Goal: Information Seeking & Learning: Learn about a topic

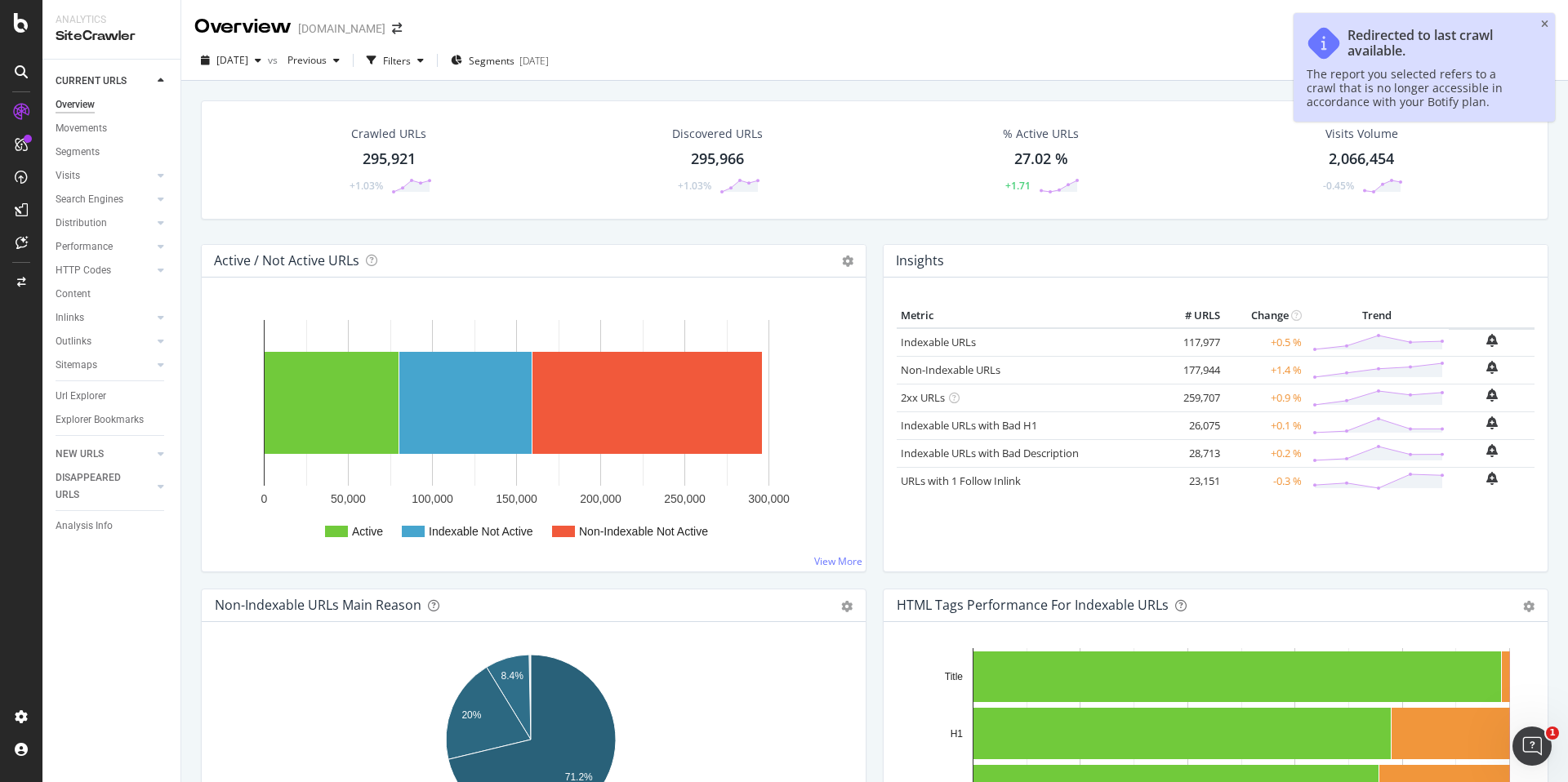
click at [393, 156] on div "295,921" at bounding box center [389, 159] width 53 height 21
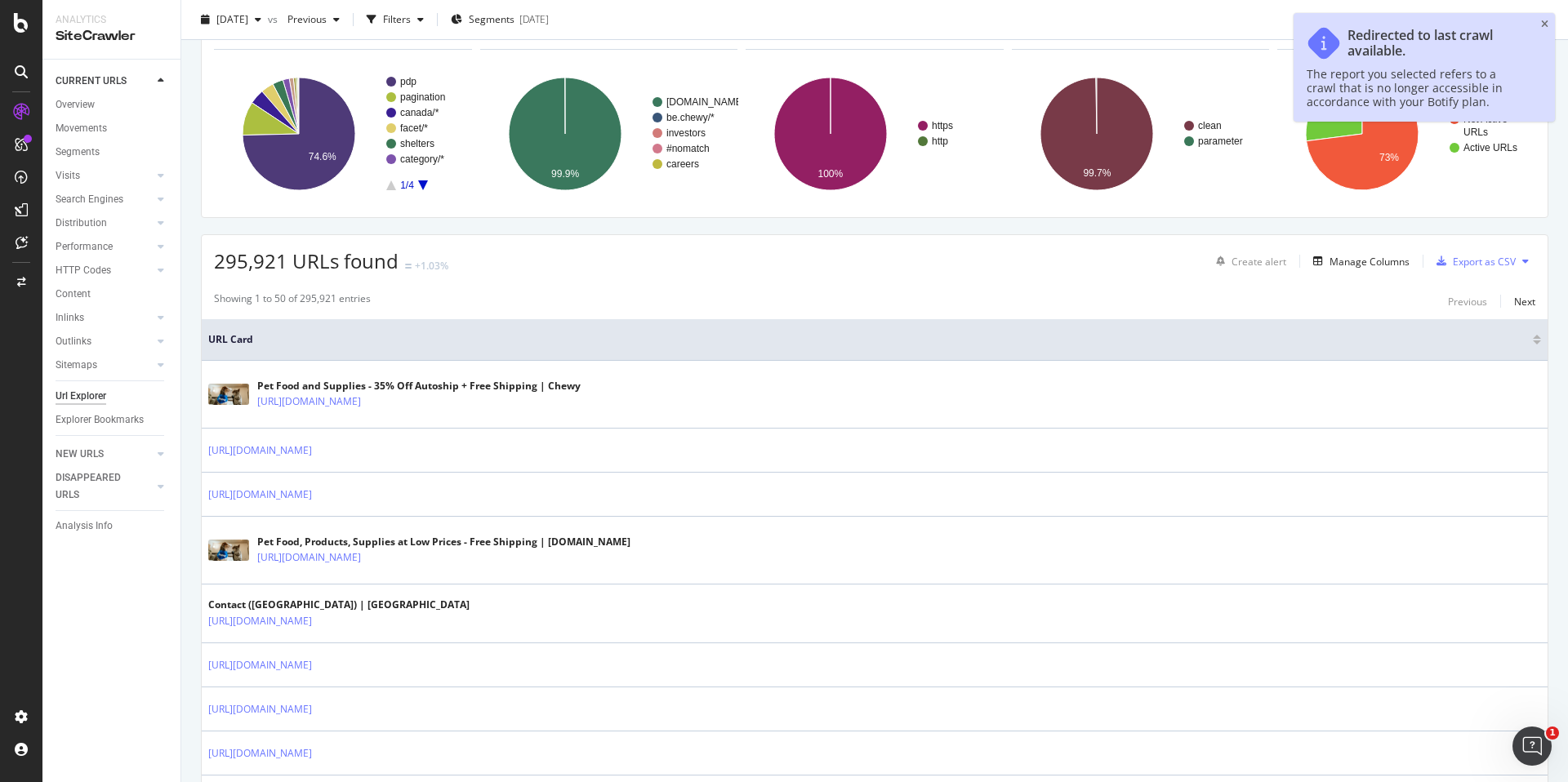
scroll to position [105, 0]
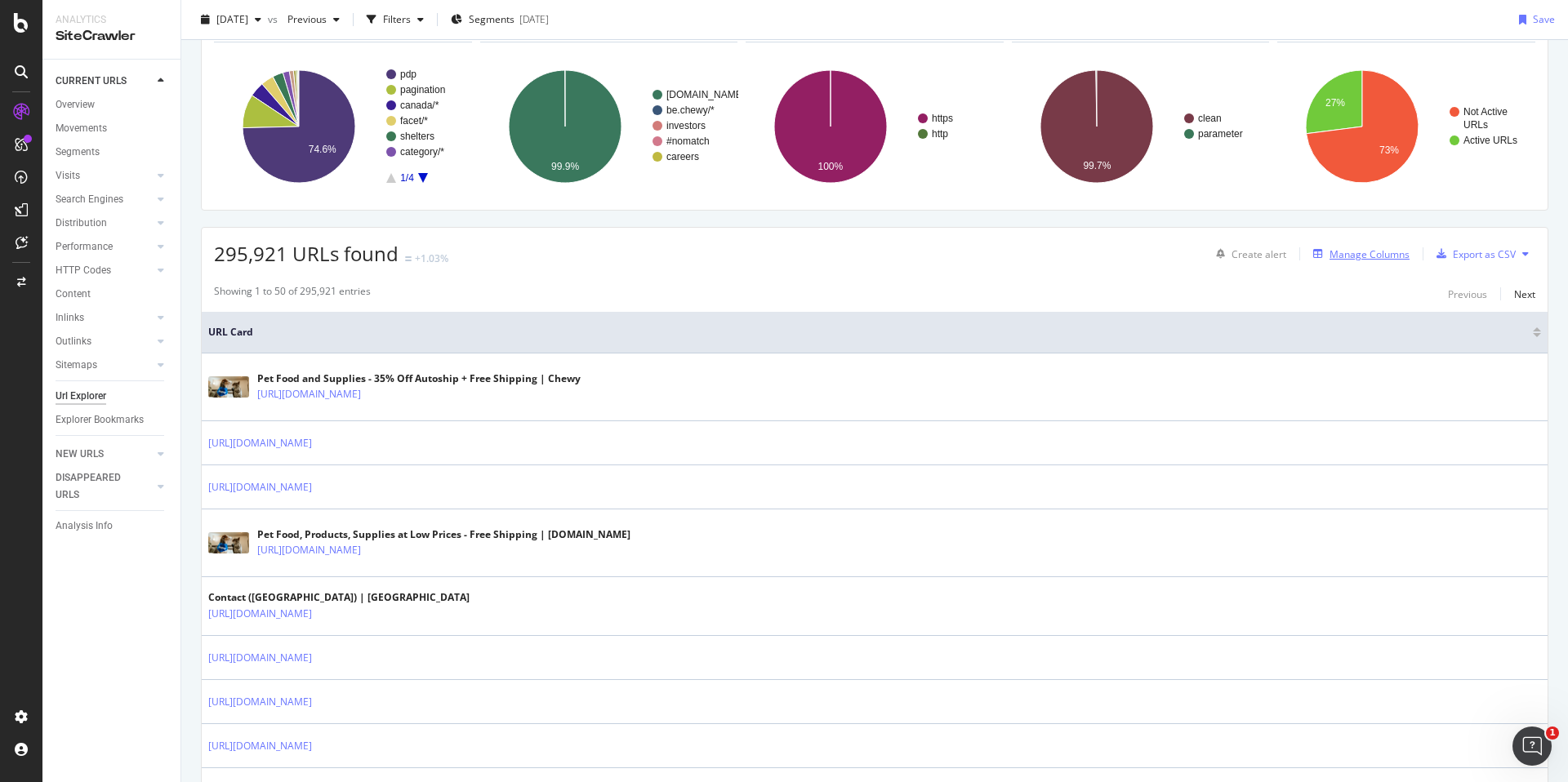
click at [1372, 254] on div "Manage Columns" at bounding box center [1370, 254] width 80 height 14
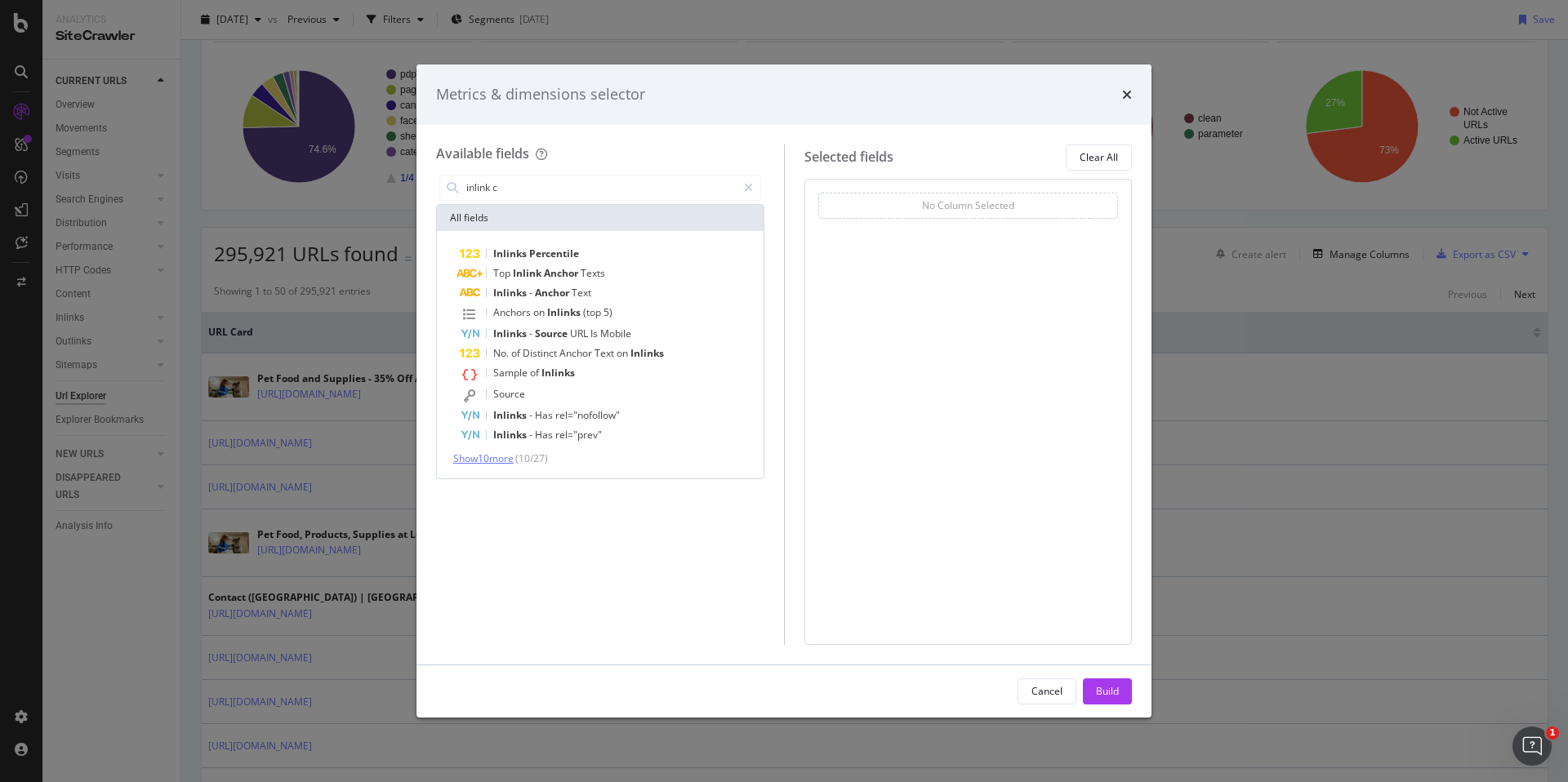
type input "inlink c"
click at [505, 456] on span "Show 10 more" at bounding box center [483, 458] width 60 height 14
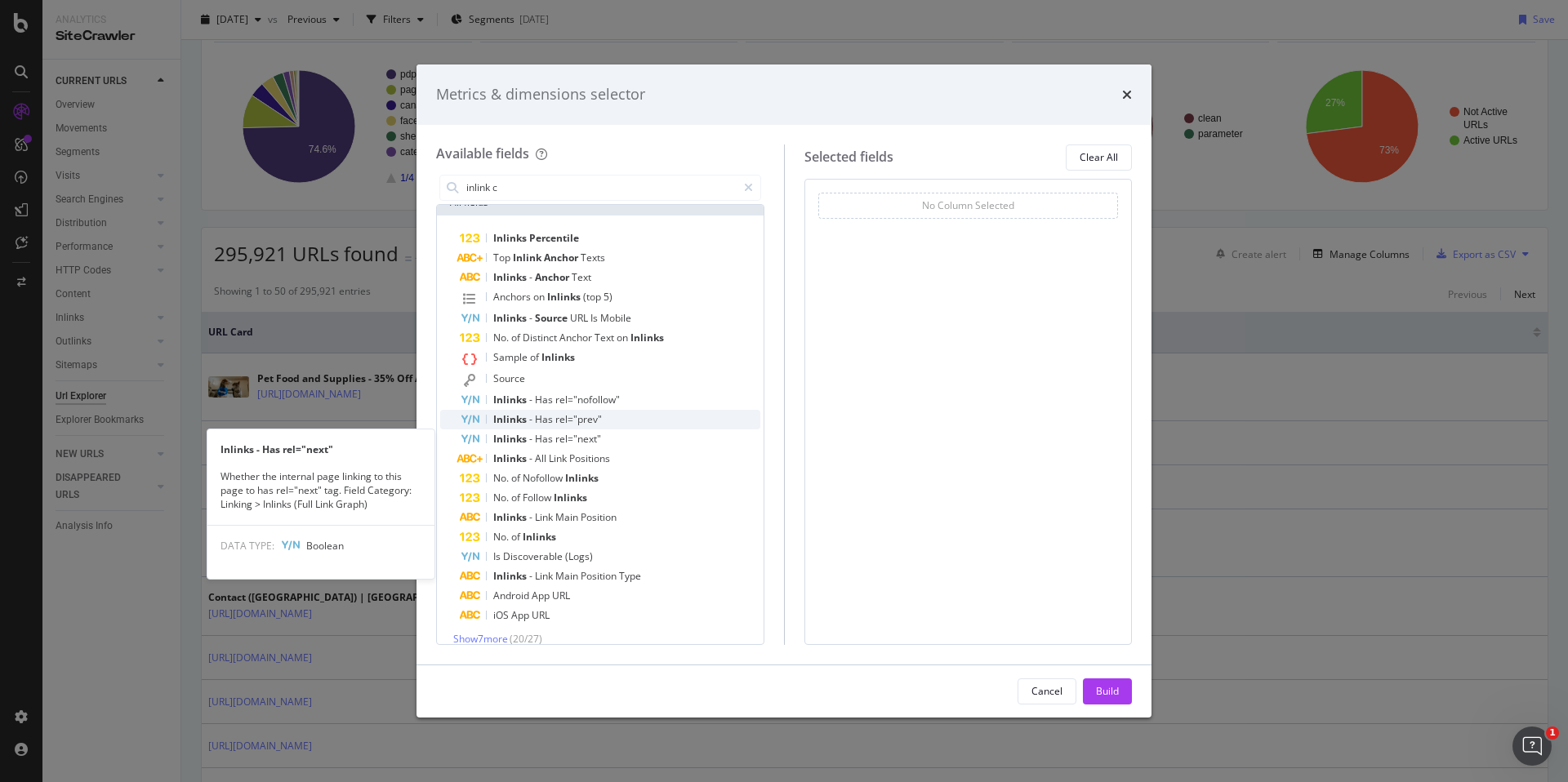
scroll to position [31, 0]
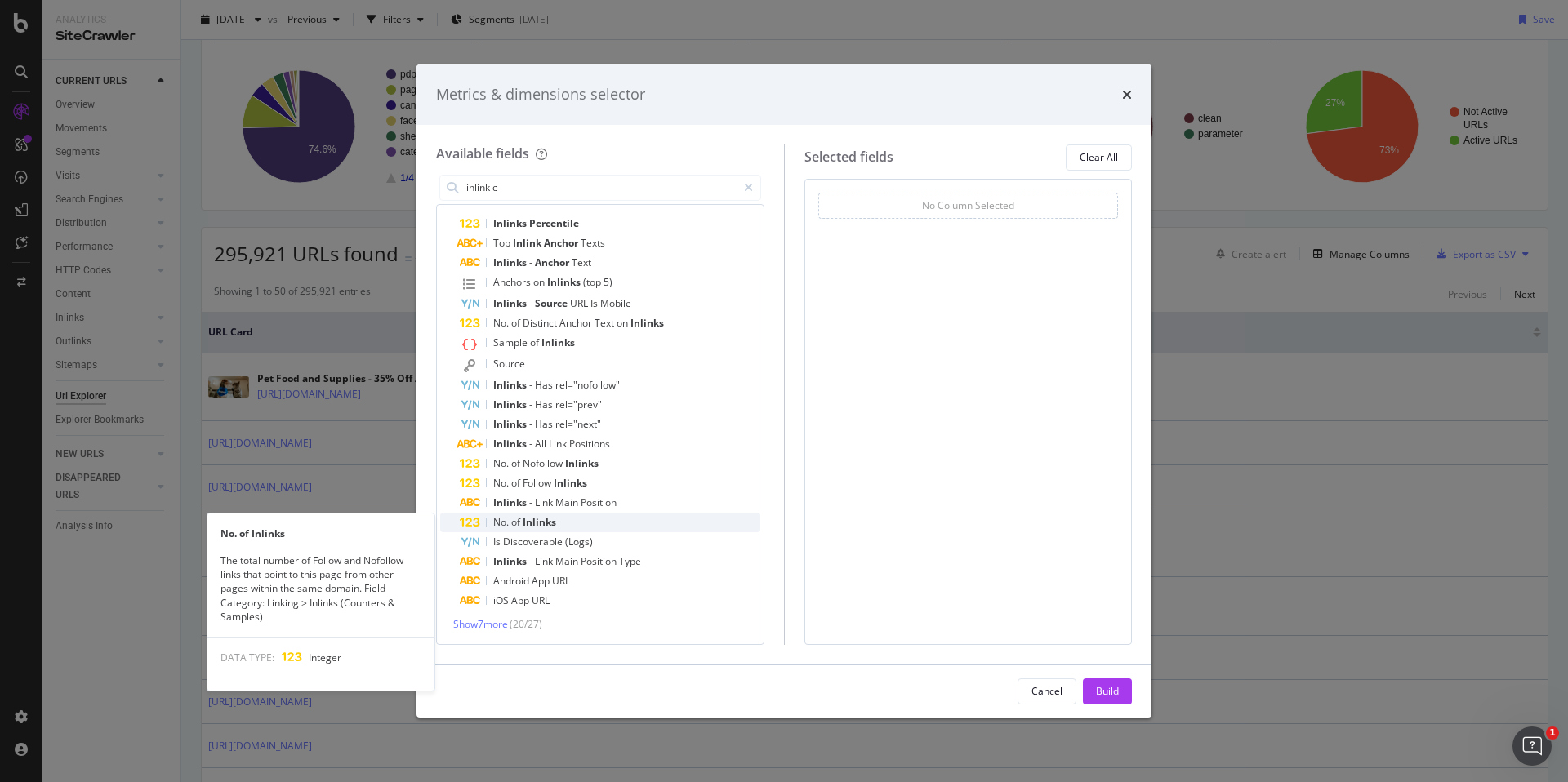
click at [551, 519] on span "Inlinks" at bounding box center [540, 522] width 33 height 14
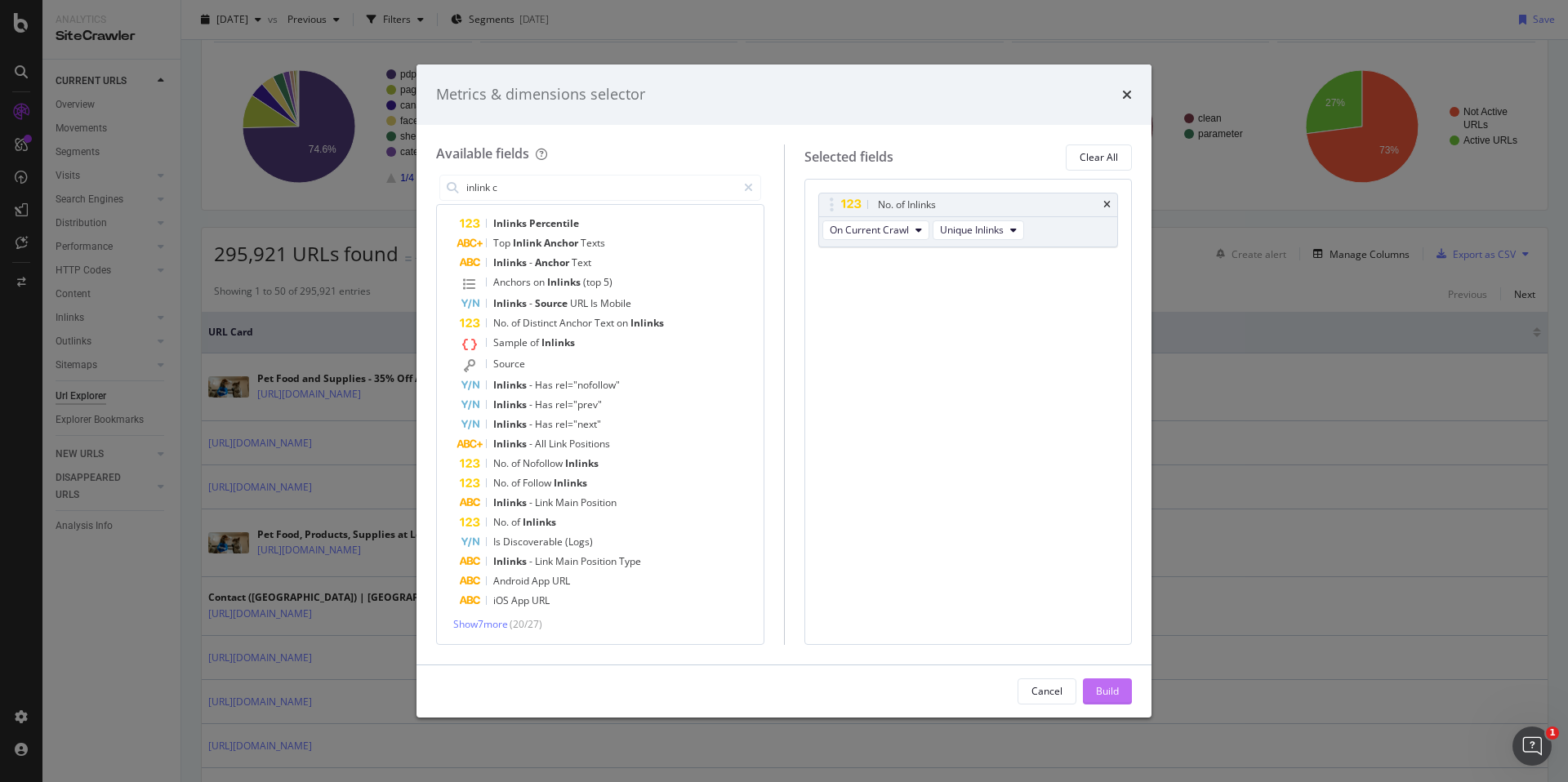
click at [1096, 687] on div "Build" at bounding box center [1107, 691] width 23 height 14
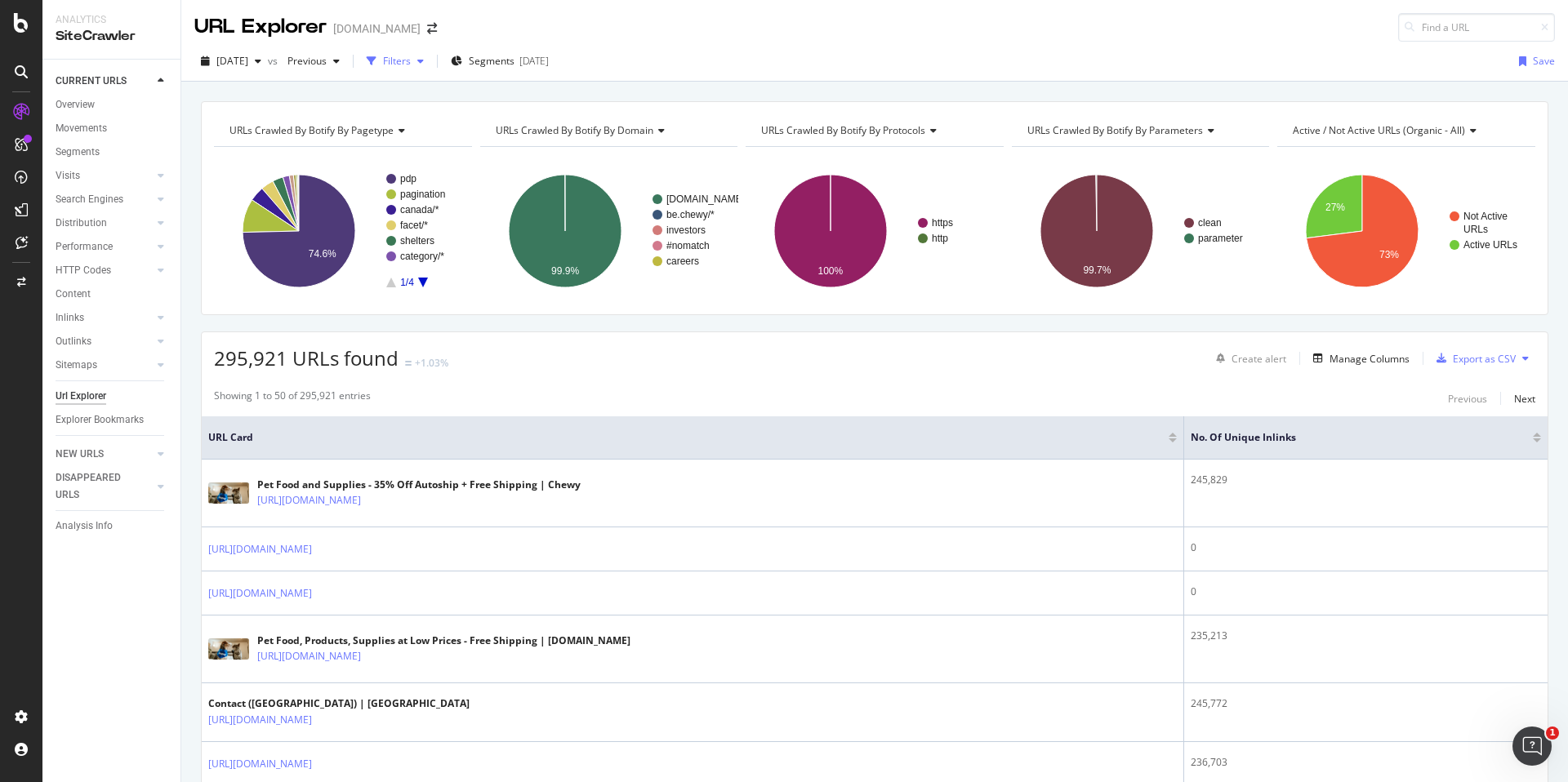
click at [411, 59] on div "Filters" at bounding box center [397, 60] width 28 height 14
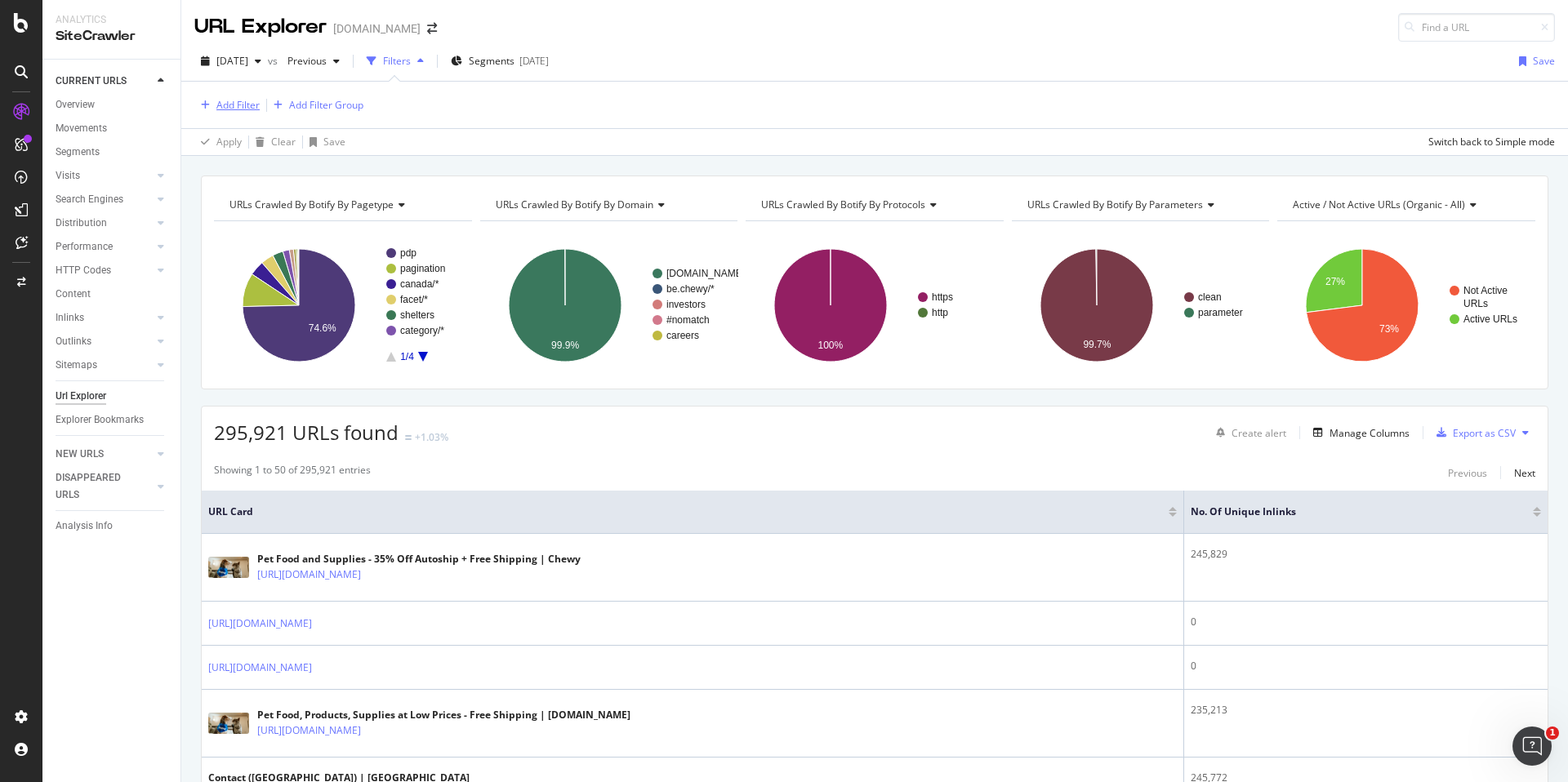
click at [252, 96] on div "Add Filter" at bounding box center [227, 105] width 66 height 18
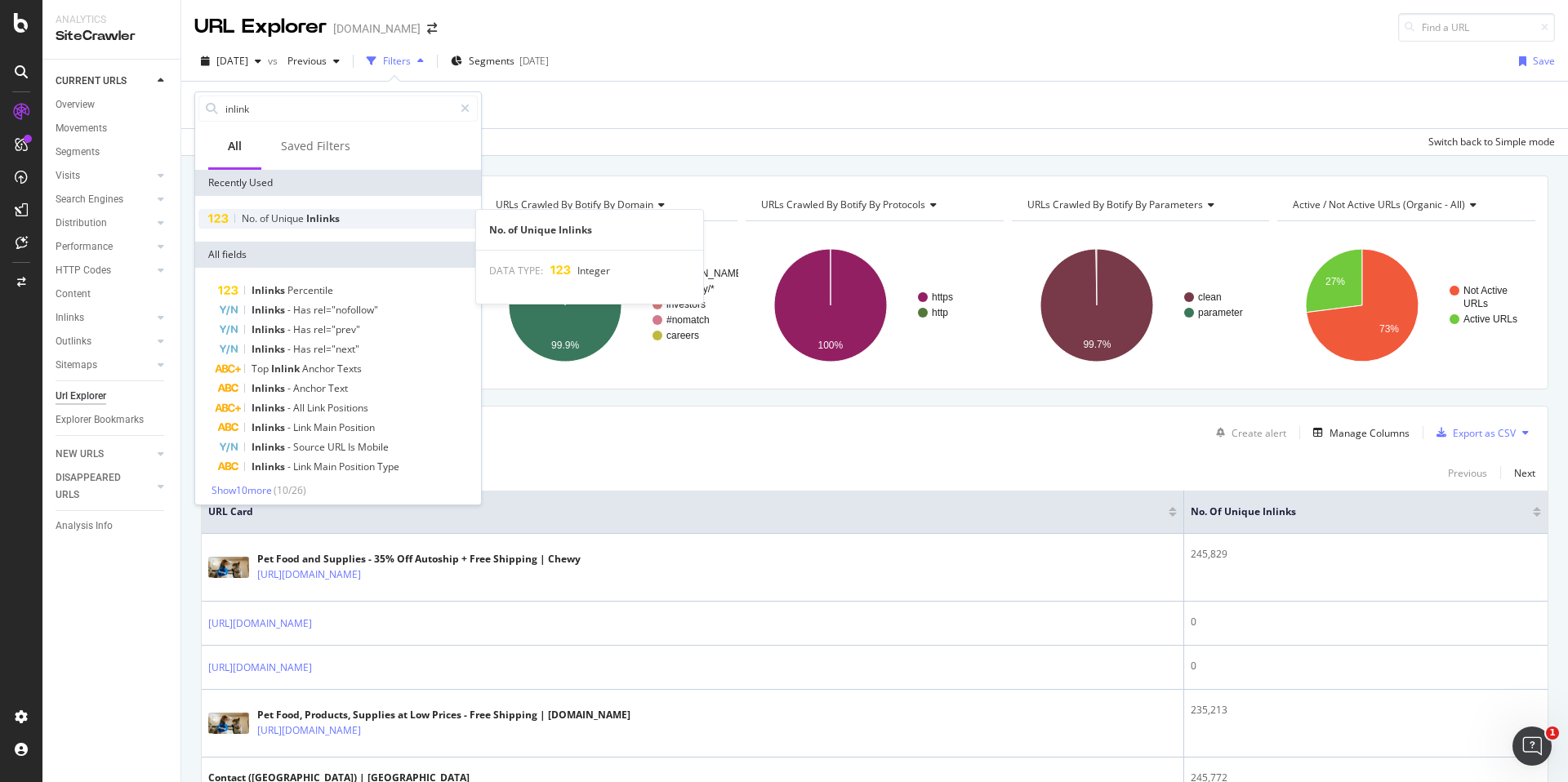
type input "inlink"
click at [318, 221] on span "Inlinks" at bounding box center [323, 218] width 33 height 14
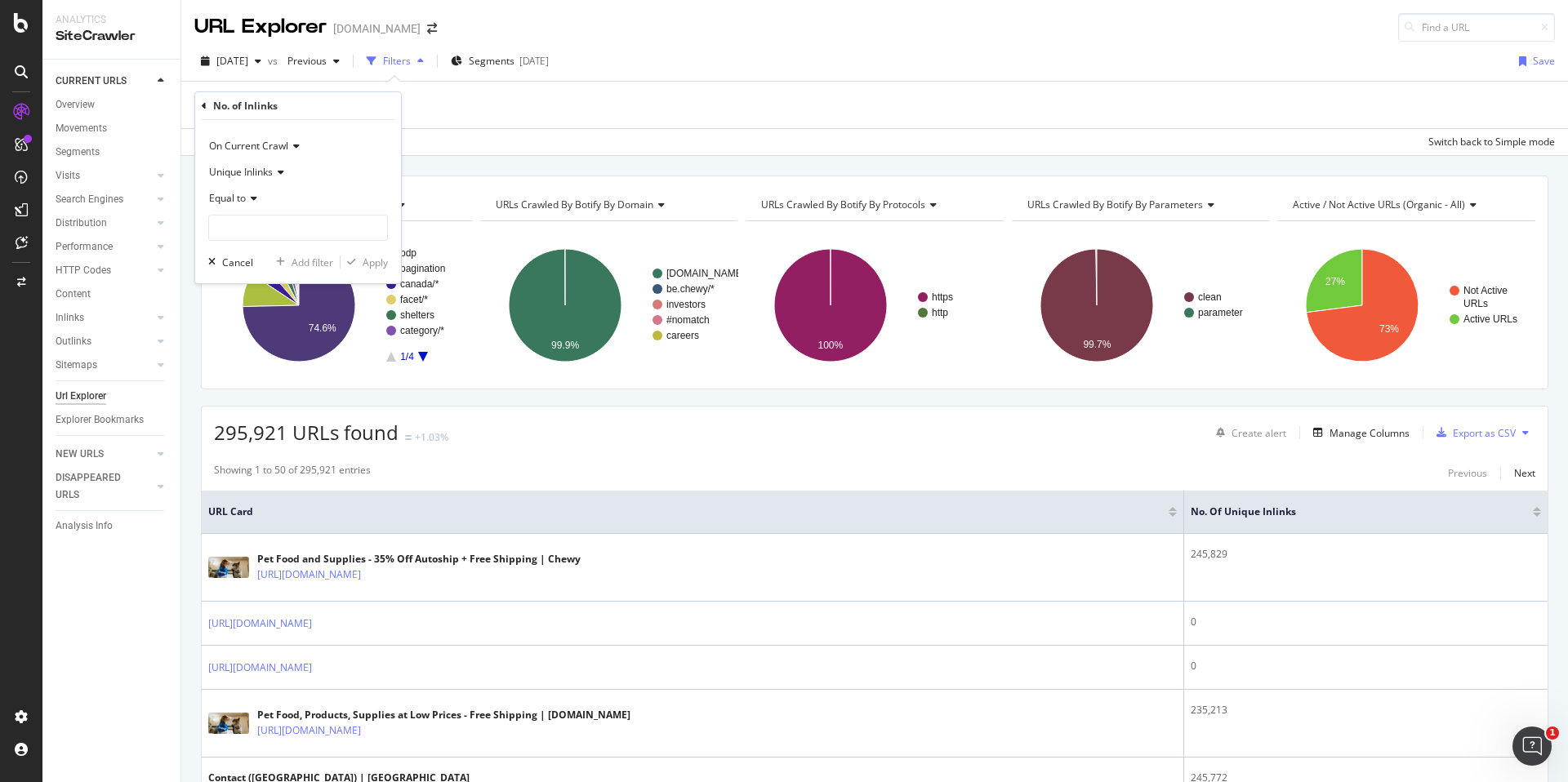
click at [255, 199] on icon at bounding box center [252, 198] width 11 height 10
click at [278, 277] on div "Less than" at bounding box center [299, 274] width 175 height 21
click at [305, 236] on input "number" at bounding box center [298, 228] width 180 height 26
type input "3"
click at [369, 254] on button "Apply" at bounding box center [364, 262] width 47 height 17
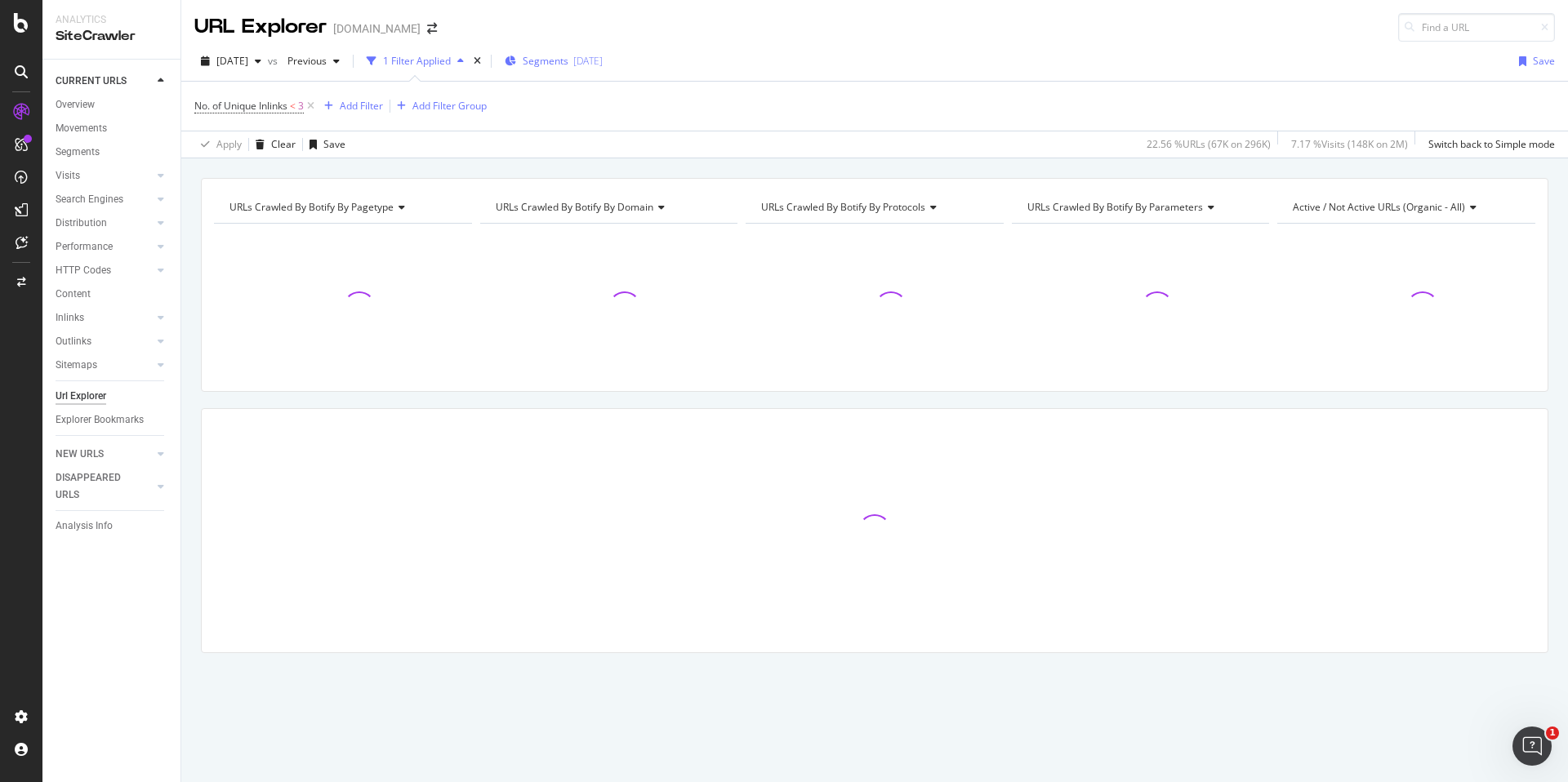
click at [603, 64] on div "[DATE]" at bounding box center [589, 60] width 30 height 14
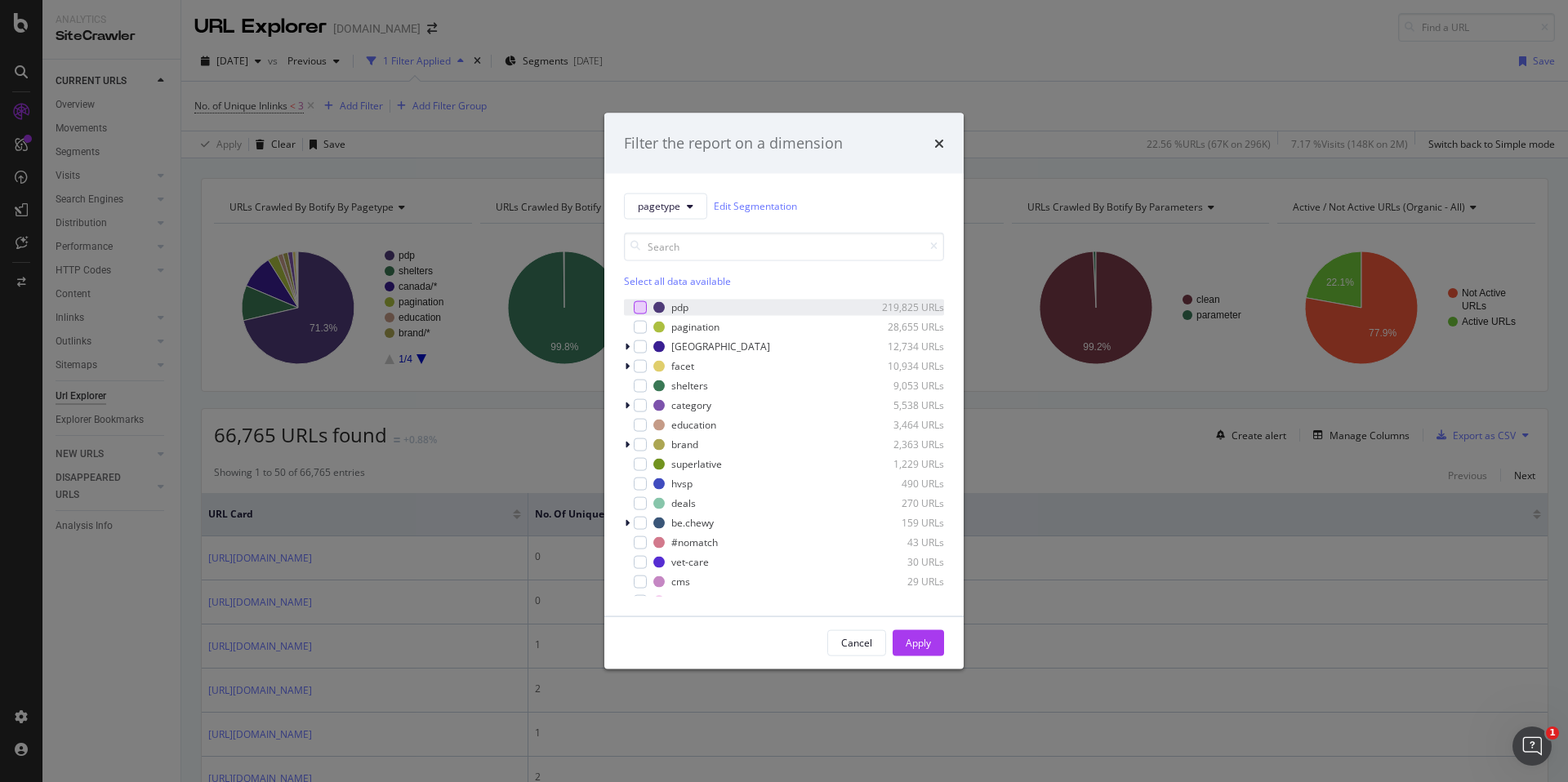
click at [641, 306] on div "modal" at bounding box center [641, 307] width 13 height 13
click at [643, 405] on div "modal" at bounding box center [641, 405] width 13 height 13
click at [907, 643] on div "Apply" at bounding box center [918, 642] width 25 height 14
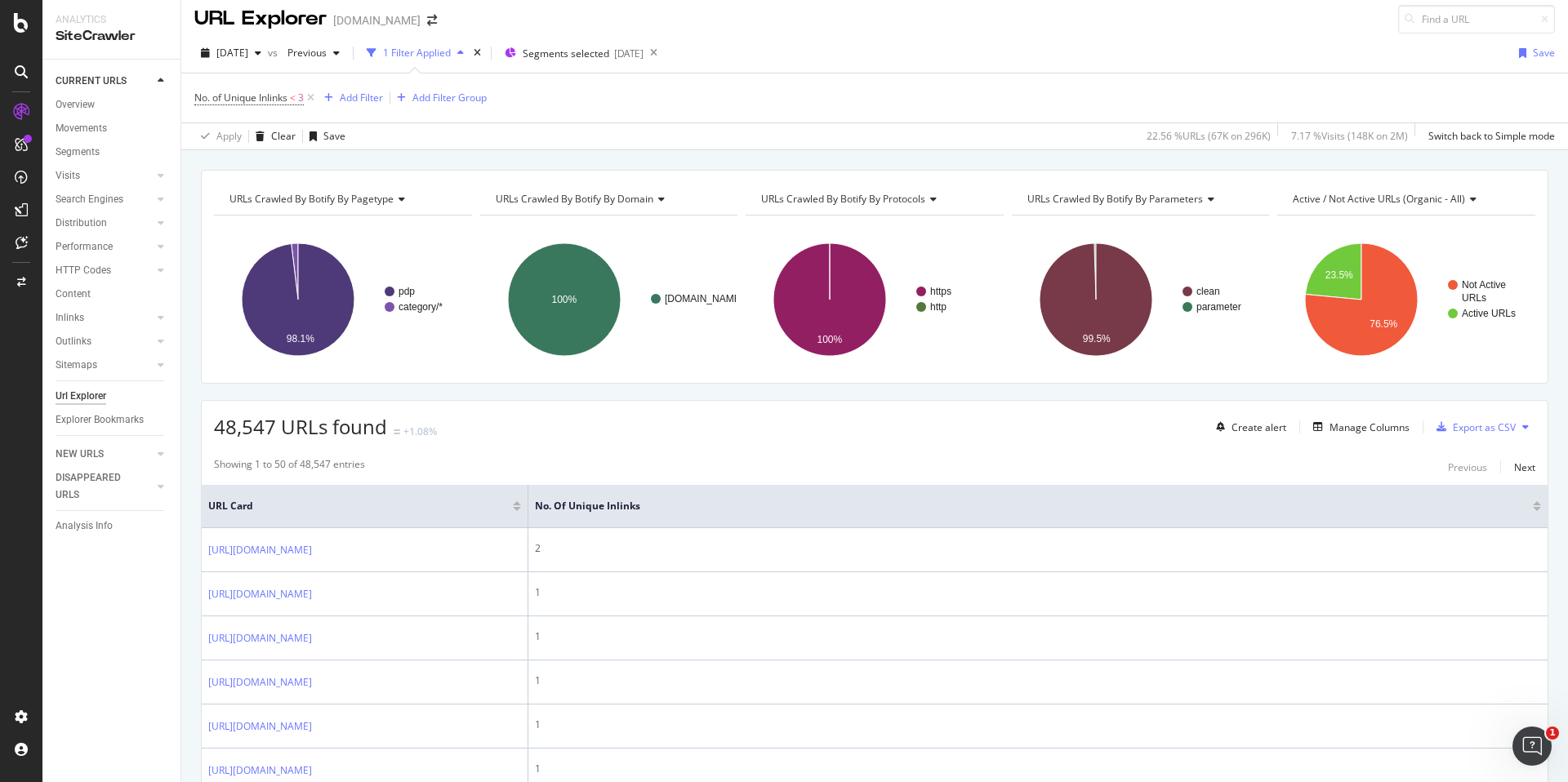
scroll to position [4, 0]
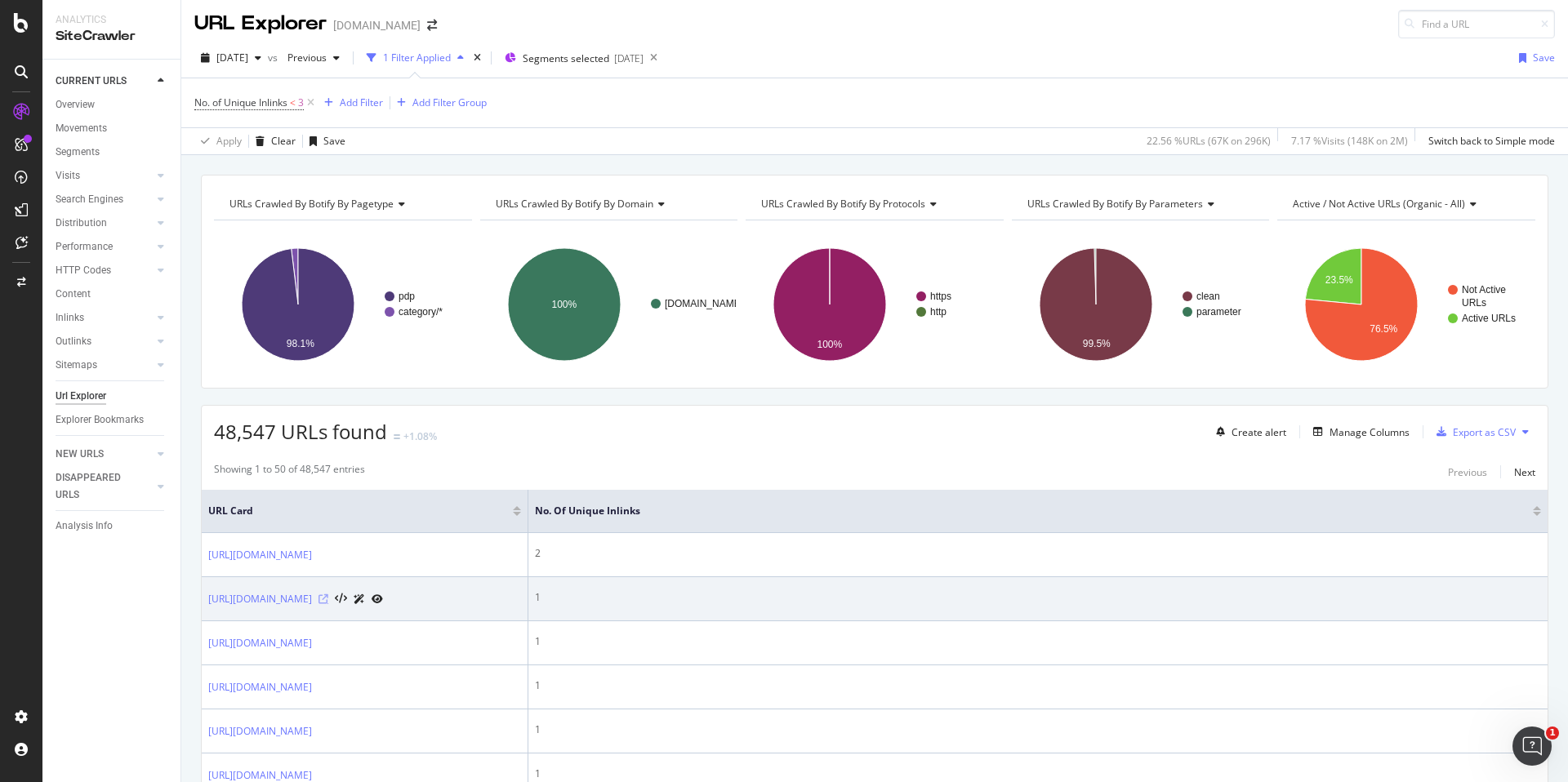
click at [329, 598] on icon at bounding box center [323, 599] width 10 height 10
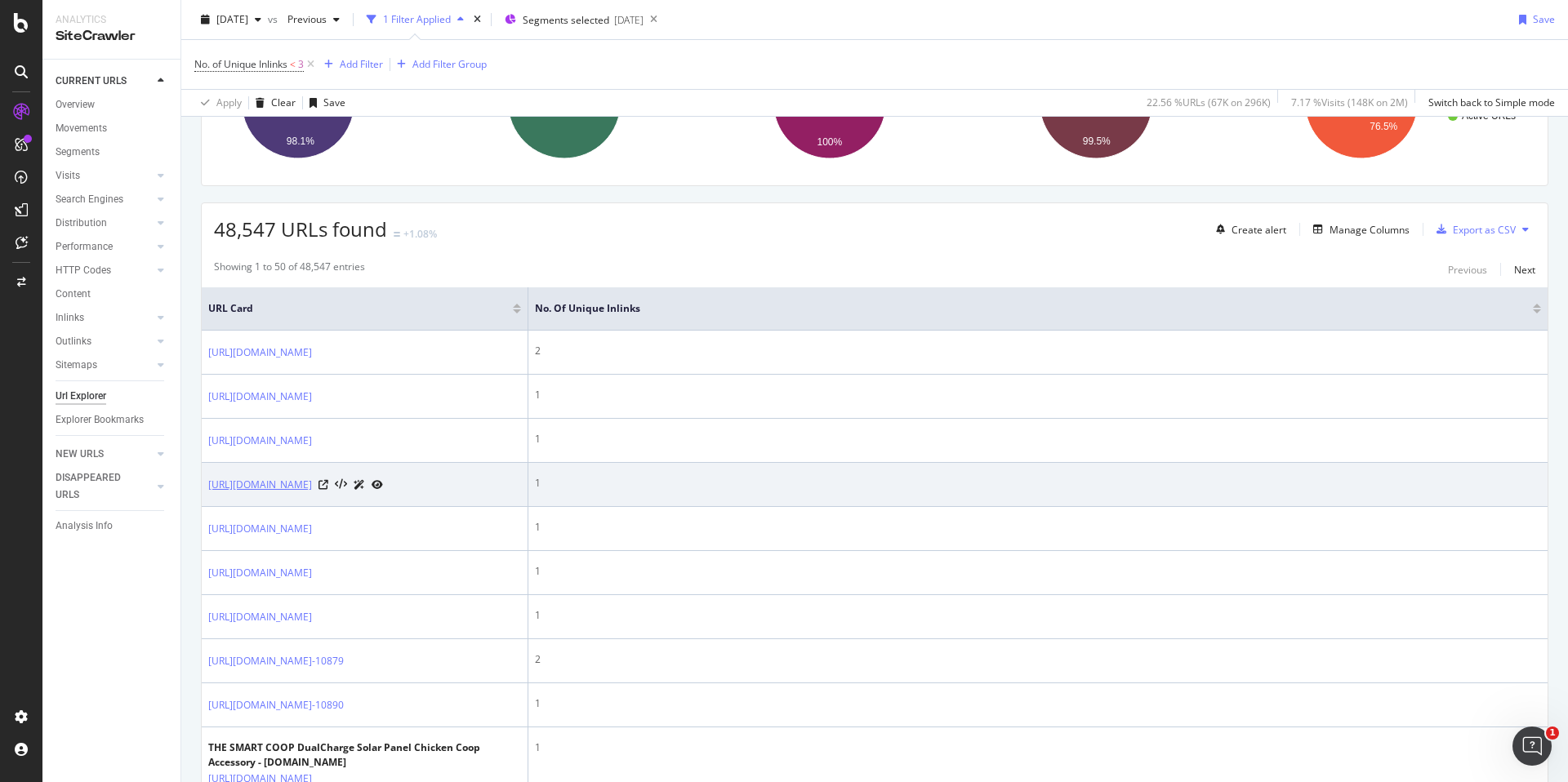
scroll to position [242, 0]
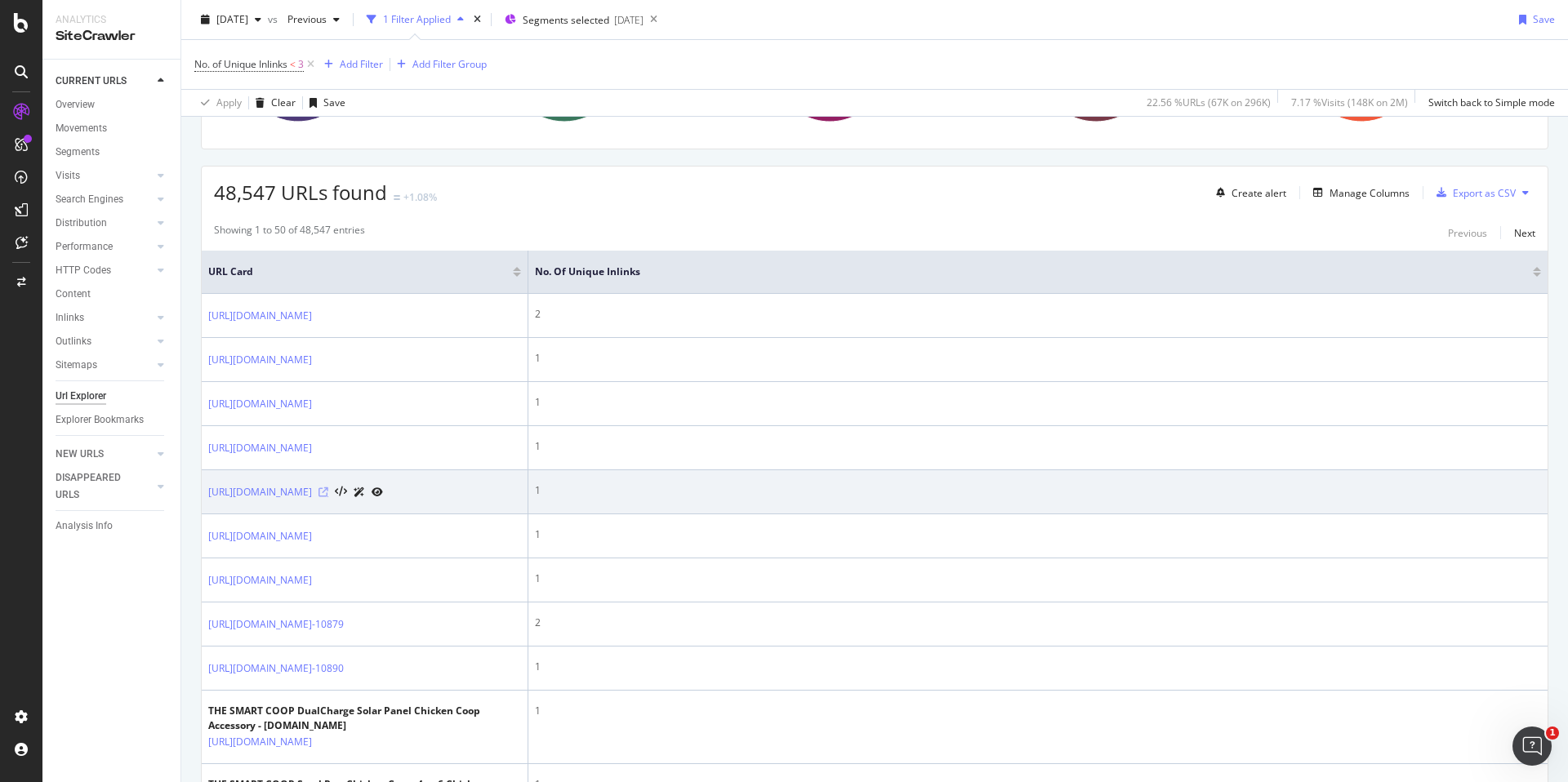
click at [329, 492] on icon at bounding box center [323, 492] width 10 height 10
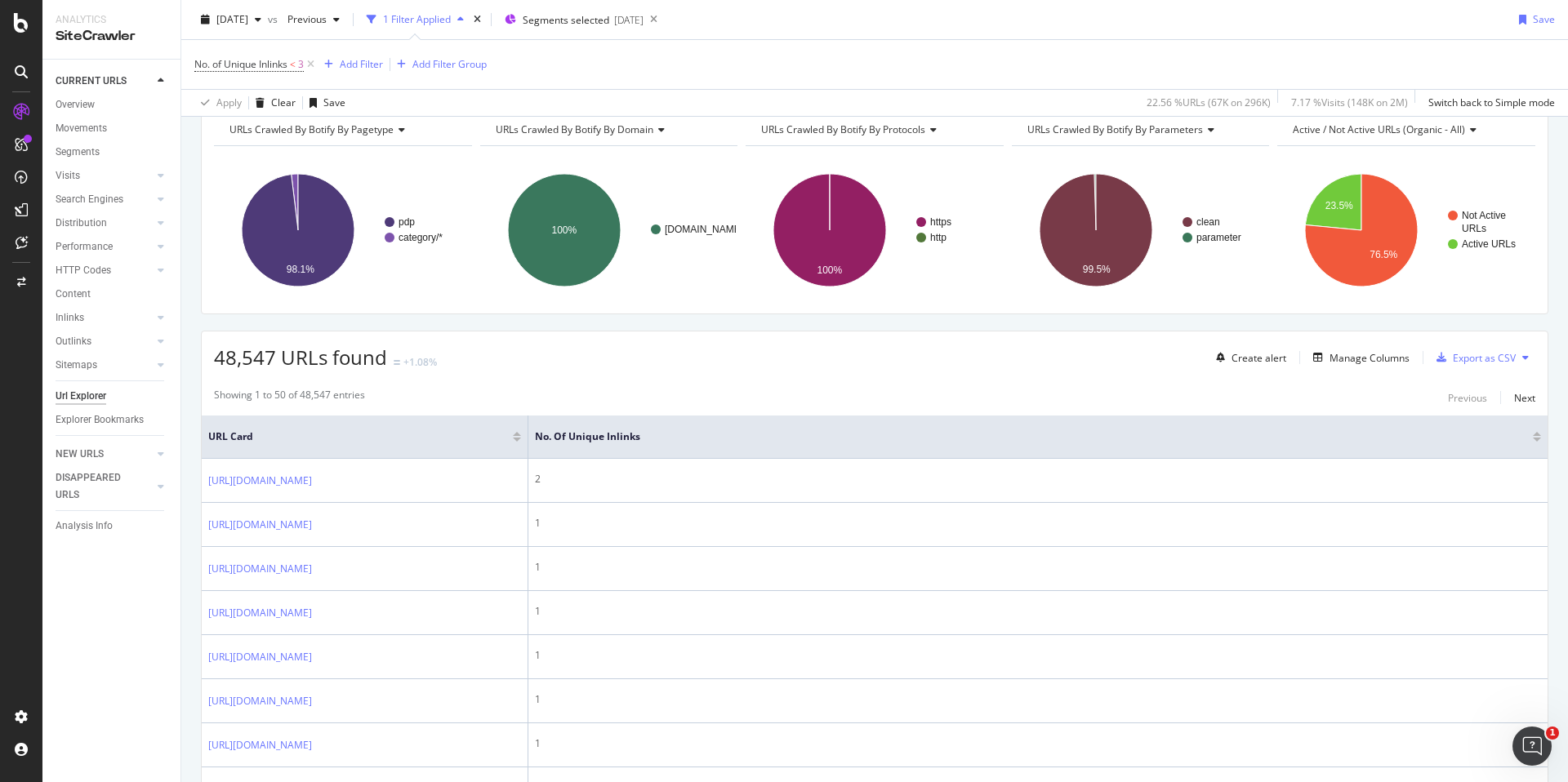
scroll to position [0, 0]
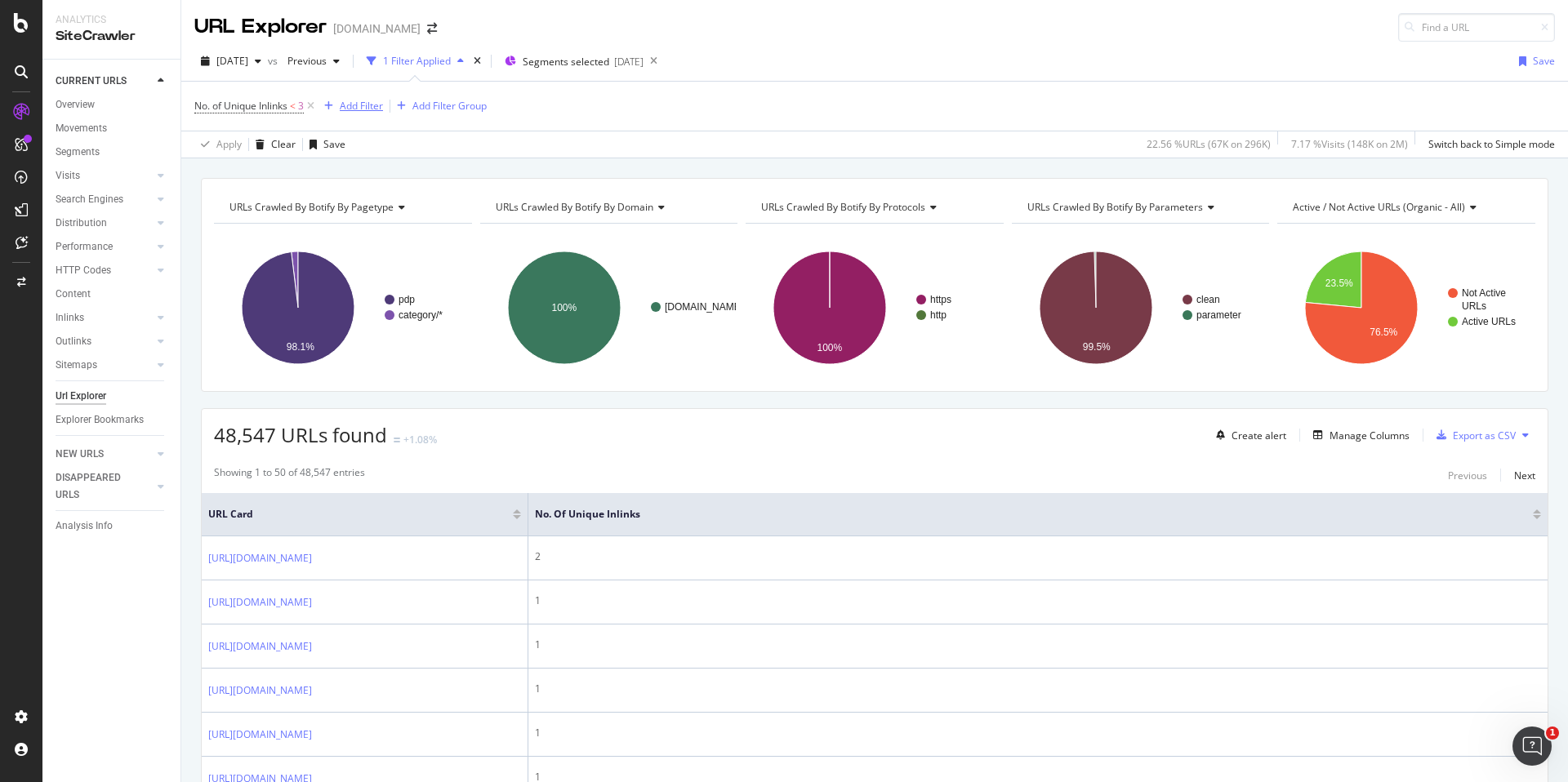
click at [361, 101] on div "Add Filter" at bounding box center [361, 106] width 44 height 14
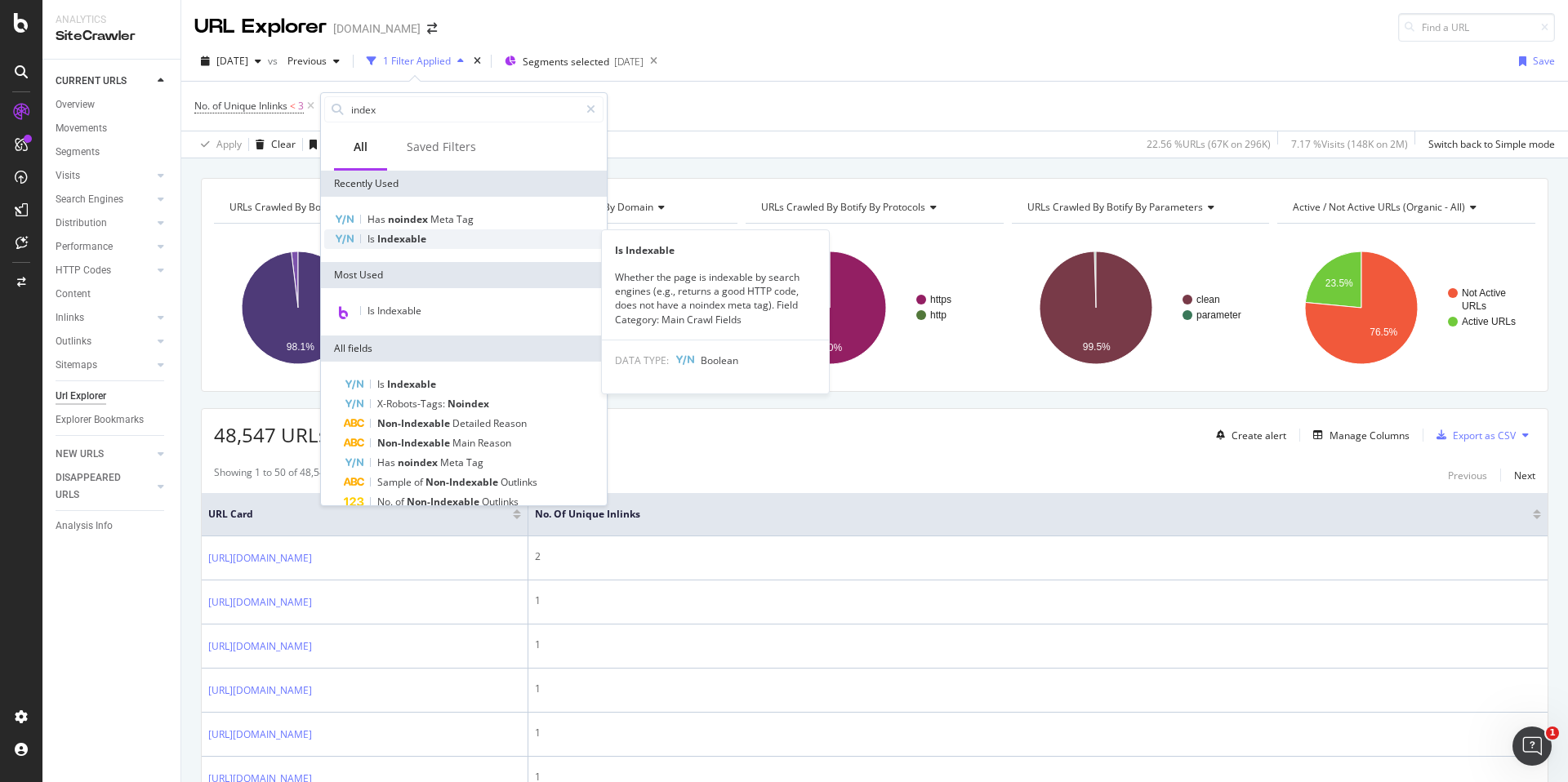
type input "index"
click at [430, 240] on div "Is Indexable" at bounding box center [464, 239] width 280 height 19
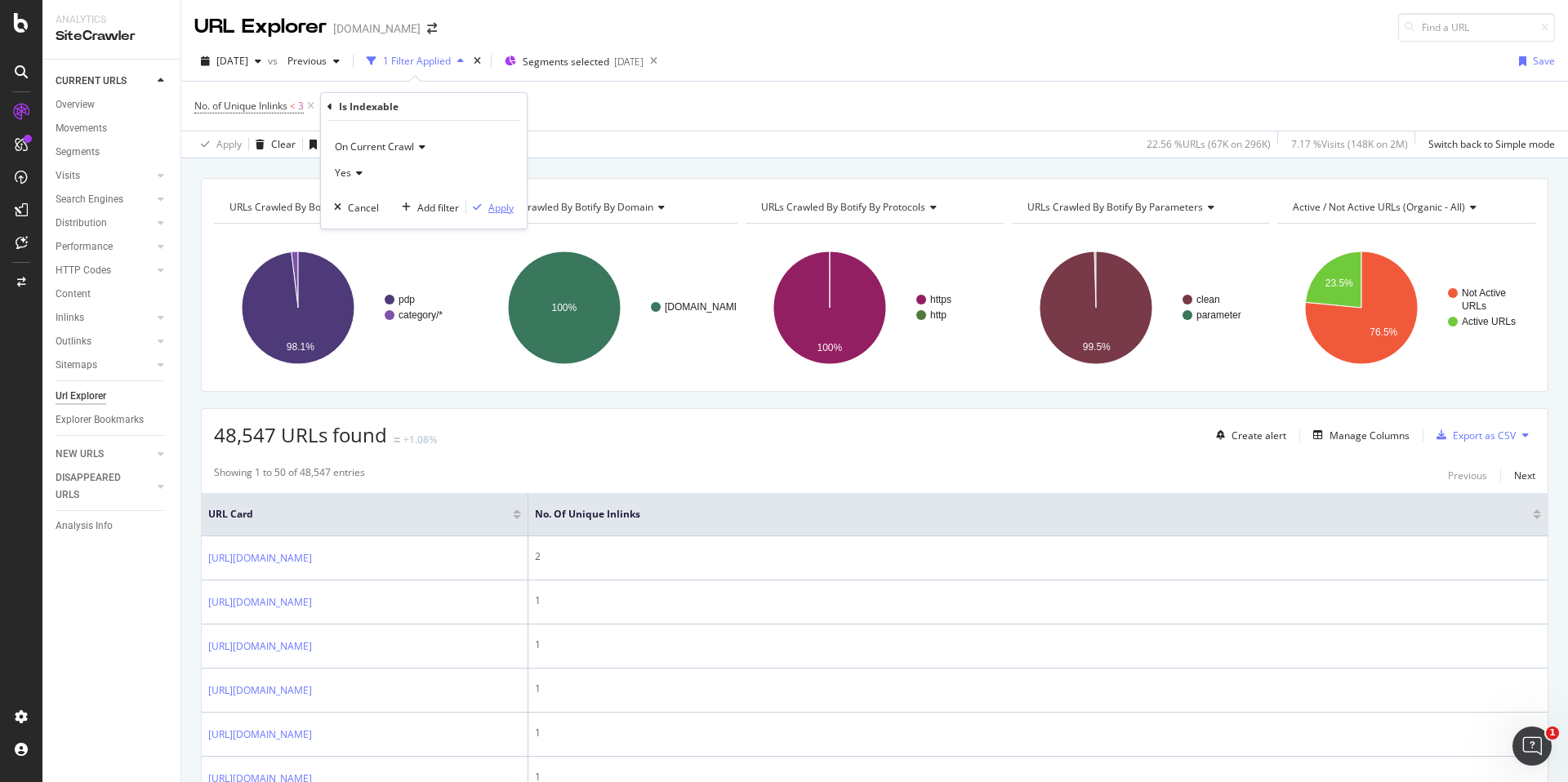
click at [503, 209] on div "Apply" at bounding box center [501, 207] width 25 height 14
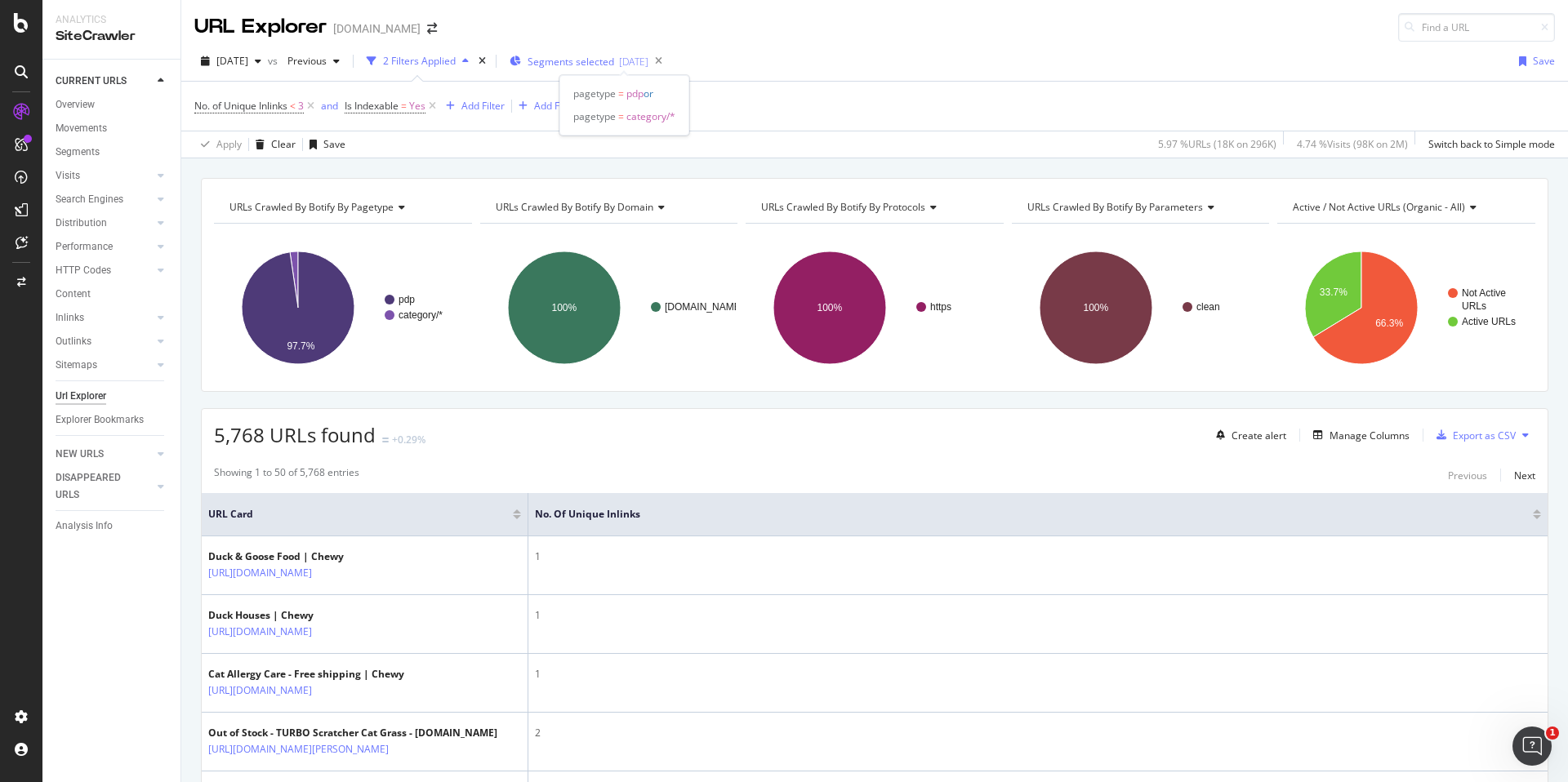
click at [603, 56] on span "Segments selected" at bounding box center [571, 61] width 87 height 14
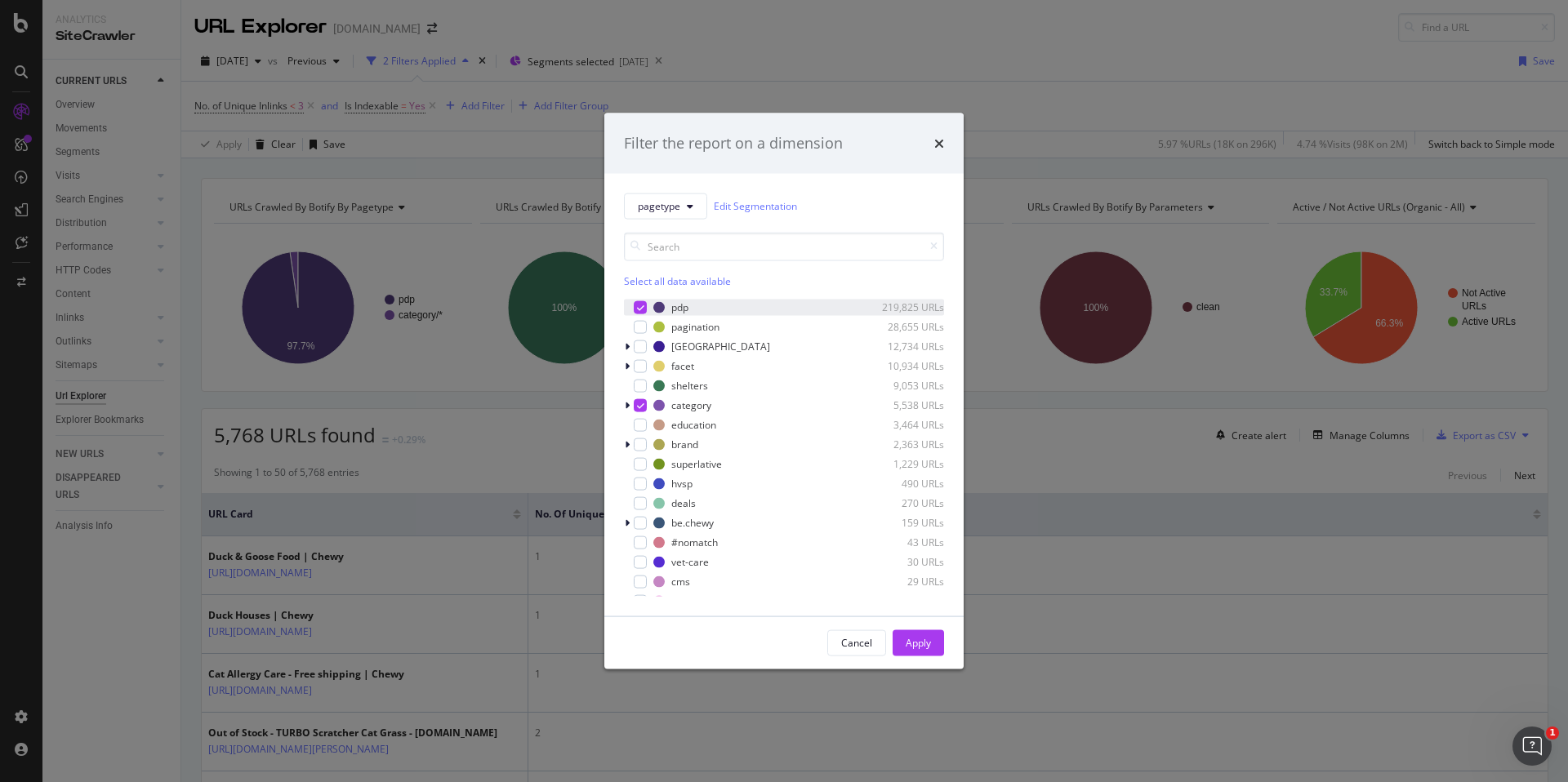
click at [641, 309] on icon "modal" at bounding box center [641, 306] width 7 height 8
click at [911, 638] on div "Apply" at bounding box center [918, 642] width 25 height 14
